Goal: Transaction & Acquisition: Purchase product/service

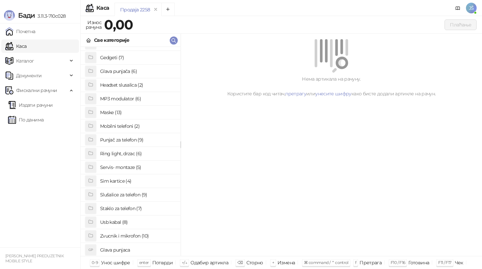
scroll to position [52, 0]
click at [134, 179] on h4 "Sim kartice (4)" at bounding box center [137, 180] width 75 height 11
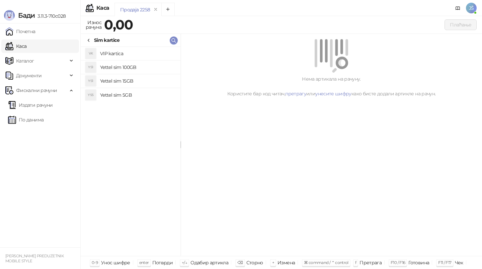
click at [90, 39] on icon at bounding box center [88, 40] width 5 height 5
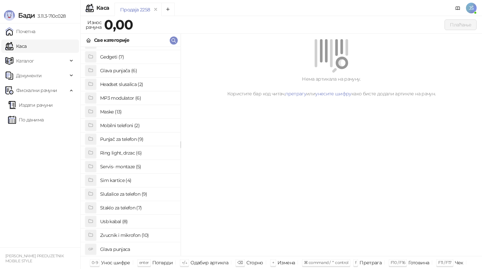
click at [127, 223] on h4 "Usb kabal (8)" at bounding box center [137, 221] width 75 height 11
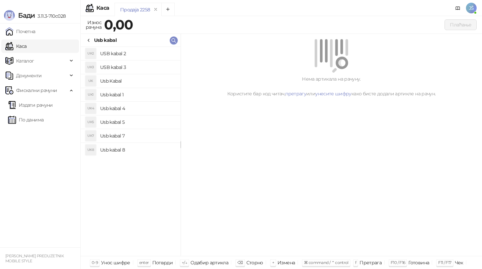
click at [126, 151] on h4 "Usb kabal 8" at bounding box center [137, 150] width 75 height 11
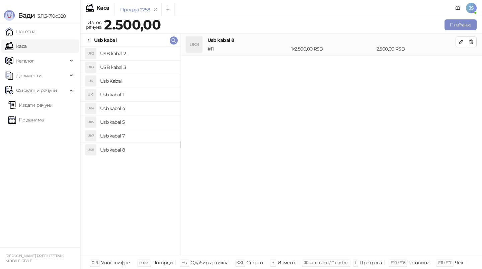
click at [135, 97] on h4 "Usb kabal 1" at bounding box center [137, 94] width 75 height 11
click at [137, 107] on h4 "Usb kabal 4" at bounding box center [137, 108] width 75 height 11
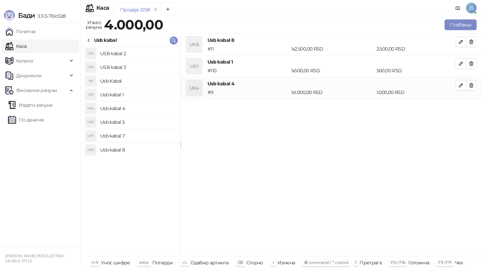
click at [142, 117] on h4 "Usb kabal 5" at bounding box center [137, 122] width 75 height 11
click at [154, 61] on li "UK3 USB kabal 3" at bounding box center [131, 68] width 100 height 14
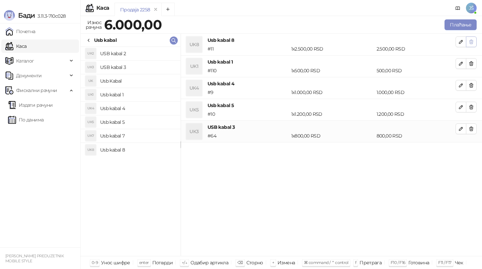
click at [473, 41] on icon "button" at bounding box center [472, 42] width 4 height 4
click at [473, 62] on icon "button" at bounding box center [472, 64] width 4 height 4
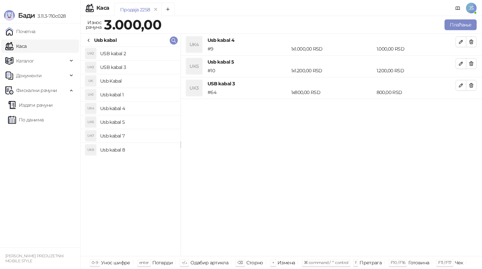
click at [473, 41] on icon "button" at bounding box center [472, 42] width 4 height 4
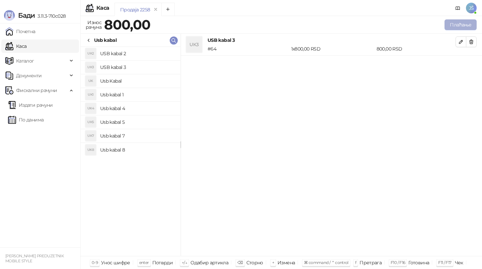
click at [459, 27] on button "Плаћање" at bounding box center [461, 24] width 32 height 11
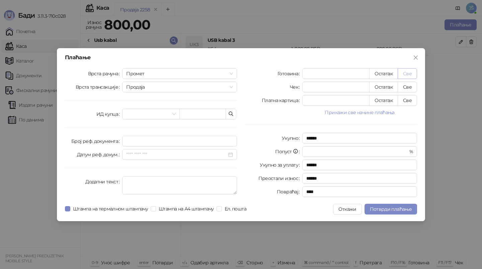
click at [403, 73] on button "Све" at bounding box center [407, 73] width 19 height 11
type input "***"
type input "****"
click at [379, 205] on button "Потврди плаћање" at bounding box center [391, 209] width 53 height 11
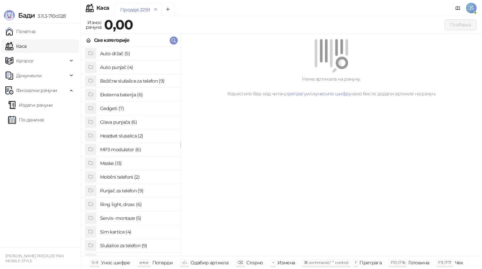
click at [14, 4] on div "Бади 3.11.3-710c028" at bounding box center [40, 11] width 80 height 23
click at [138, 231] on h4 "Sim kartice (4)" at bounding box center [137, 232] width 75 height 11
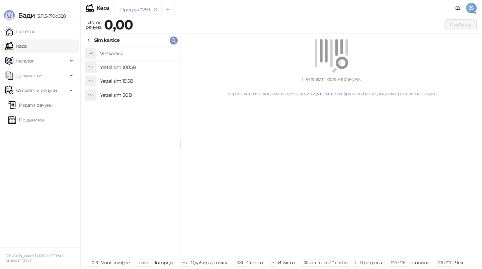
click at [138, 87] on li "YS1 Yettel sim 15GB" at bounding box center [131, 81] width 100 height 14
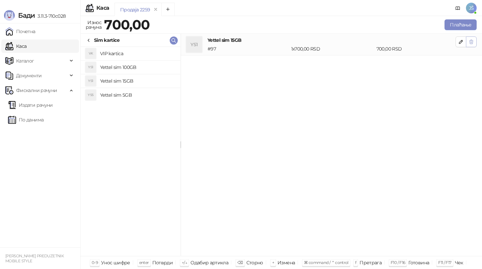
click at [476, 39] on button "button" at bounding box center [471, 42] width 11 height 11
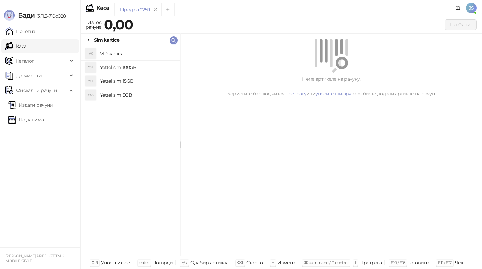
click at [163, 67] on h4 "Yettel sim 100GB" at bounding box center [137, 67] width 75 height 11
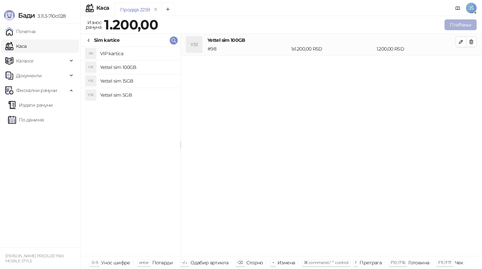
click at [451, 20] on button "Плаћање" at bounding box center [461, 24] width 32 height 11
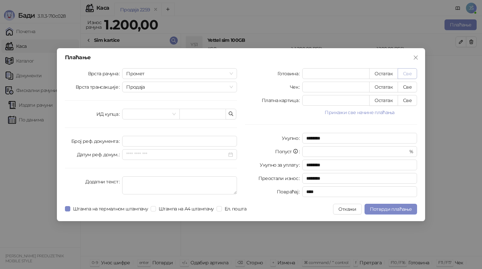
click at [413, 74] on button "Све" at bounding box center [407, 73] width 19 height 11
type input "****"
click at [386, 208] on span "Потврди плаћање" at bounding box center [391, 209] width 42 height 6
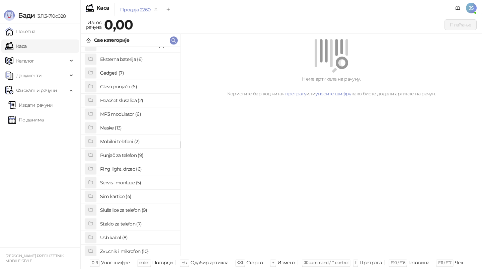
scroll to position [39, 0]
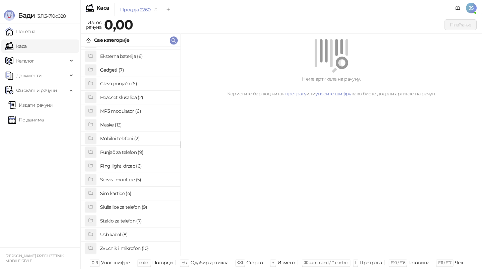
click at [138, 220] on h4 "Staklo za telefon (7)" at bounding box center [137, 221] width 75 height 11
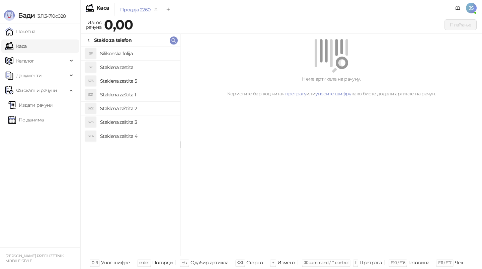
click at [152, 90] on h4 "Staklena zaštita 1" at bounding box center [137, 94] width 75 height 11
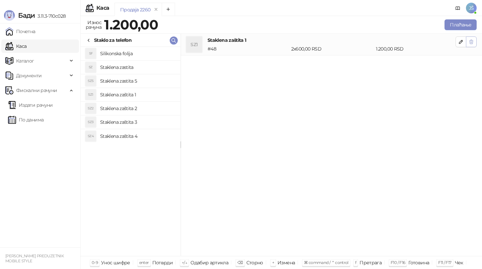
click at [469, 43] on icon "button" at bounding box center [471, 41] width 5 height 5
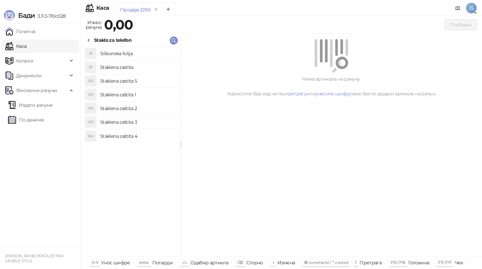
click at [146, 91] on h4 "Staklena zaštita 1" at bounding box center [137, 94] width 75 height 11
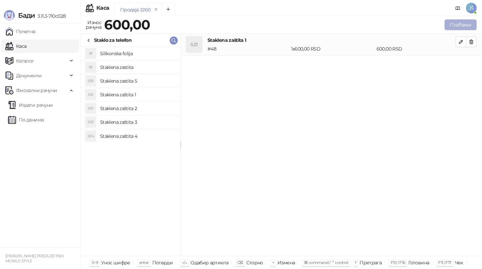
click at [474, 23] on button "Плаћање" at bounding box center [461, 24] width 32 height 11
click at [474, 23] on div "Плаћање Врста рачуна Промет Врста трансакције Продаја ИД купца Број реф. докуме…" at bounding box center [241, 134] width 482 height 269
click at [465, 25] on button "Плаћање" at bounding box center [461, 24] width 32 height 11
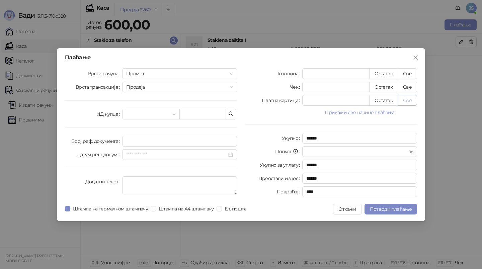
click at [410, 102] on button "Све" at bounding box center [407, 100] width 19 height 11
type input "***"
type input "****"
click at [399, 207] on span "Потврди плаћање" at bounding box center [391, 209] width 42 height 6
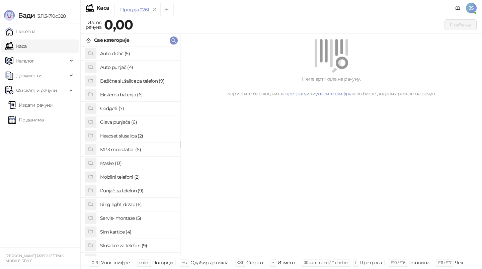
click at [15, 6] on div "Бади 3.11.3-710c028" at bounding box center [40, 11] width 80 height 23
